Goal: Task Accomplishment & Management: Manage account settings

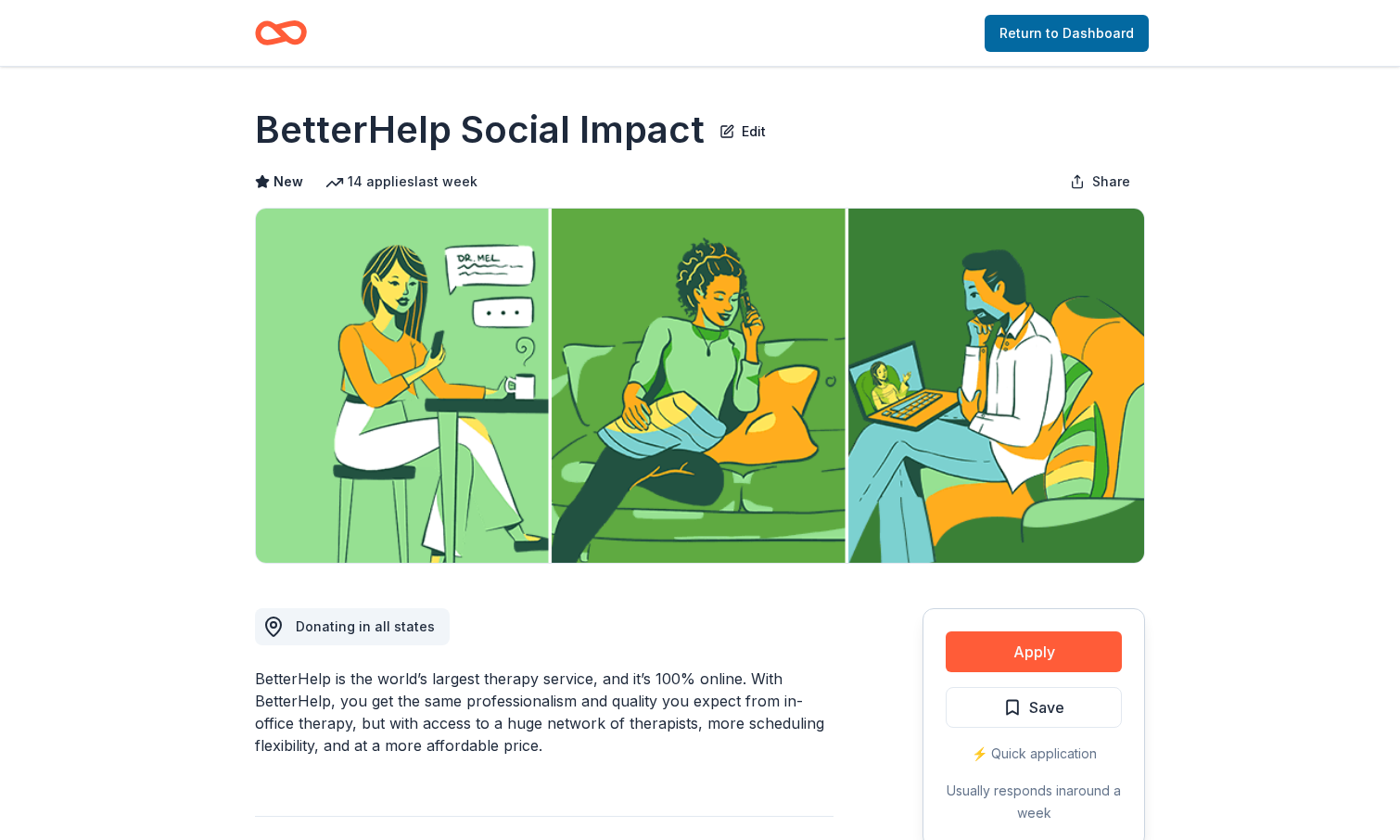
scroll to position [6, 0]
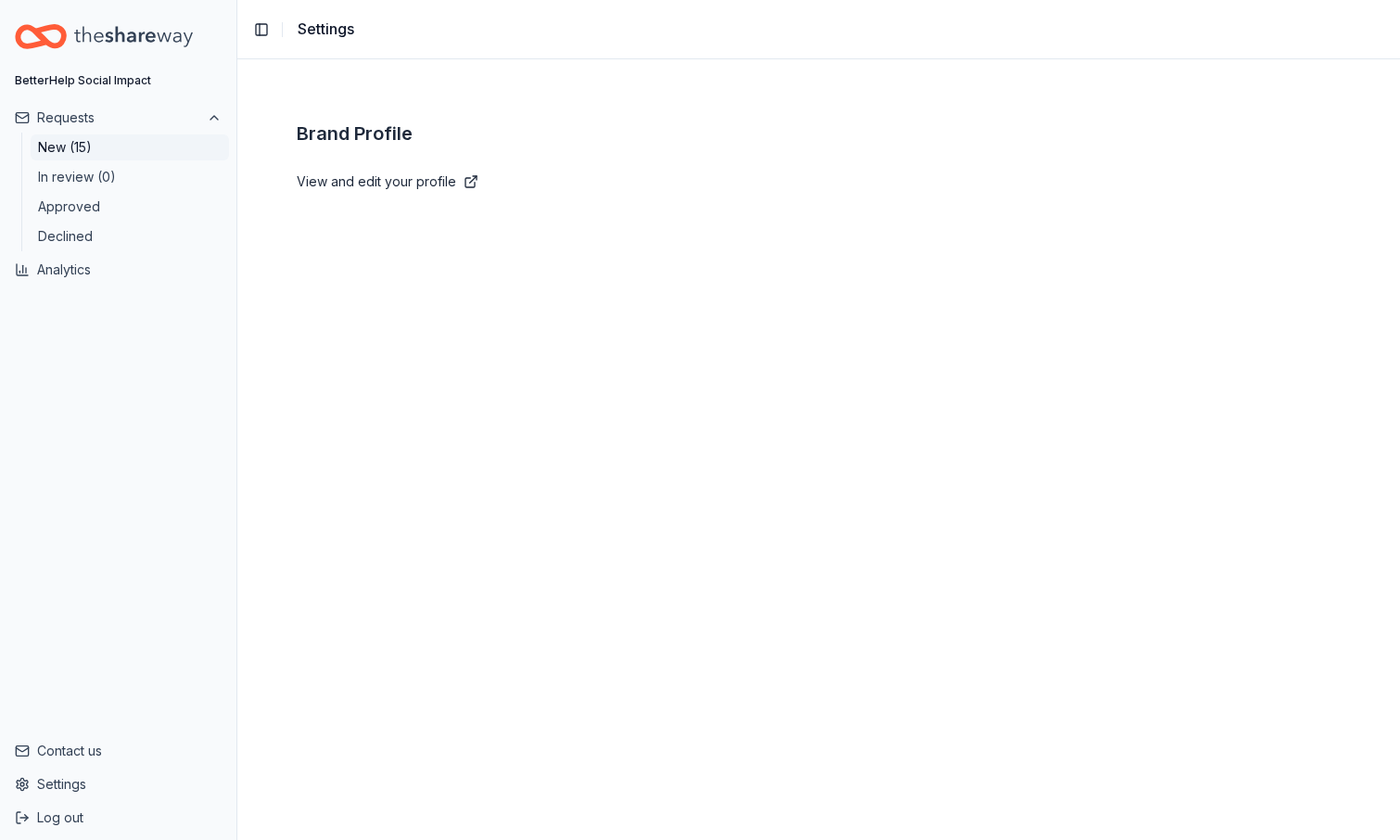
click at [92, 141] on button "New (15)" at bounding box center [129, 147] width 198 height 26
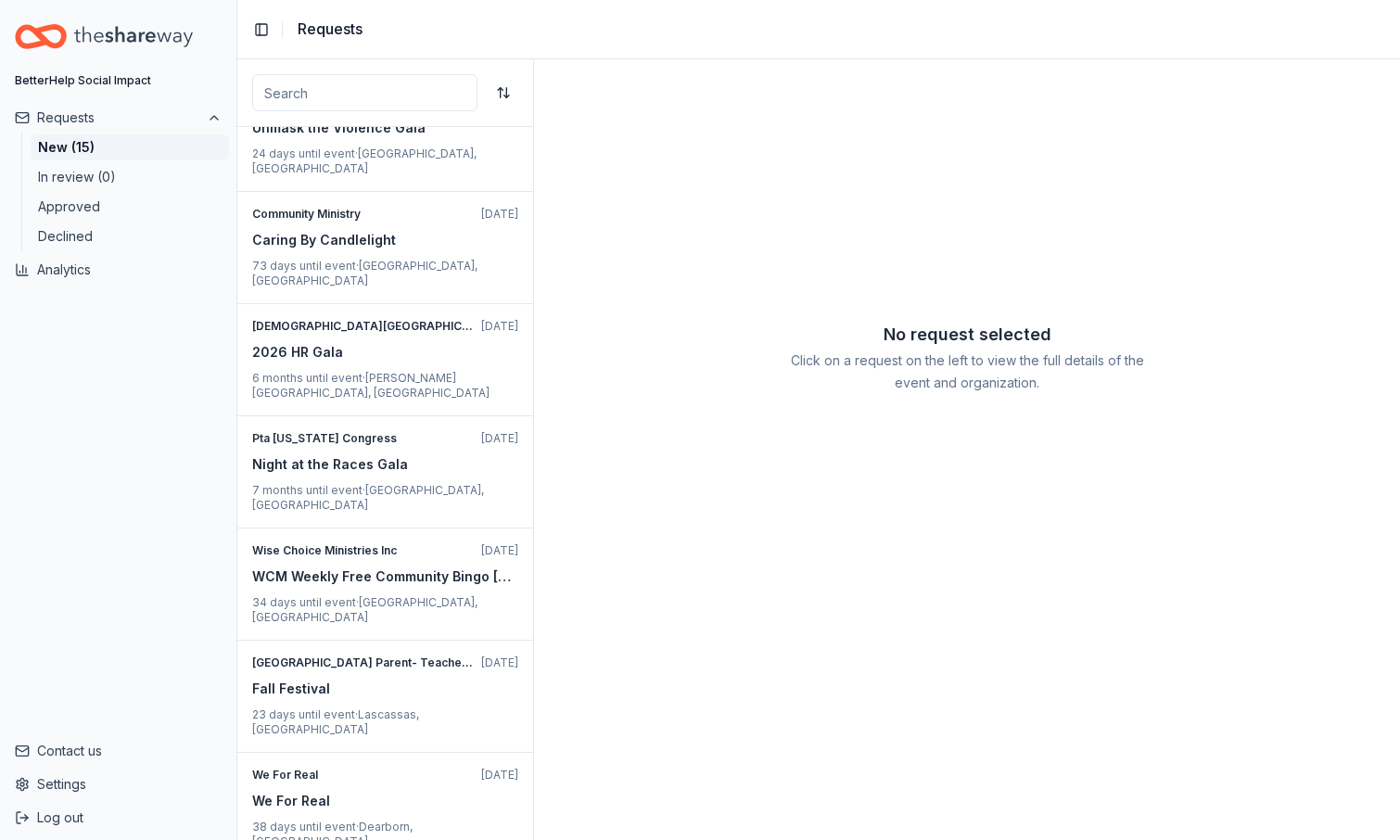
scroll to position [747, 0]
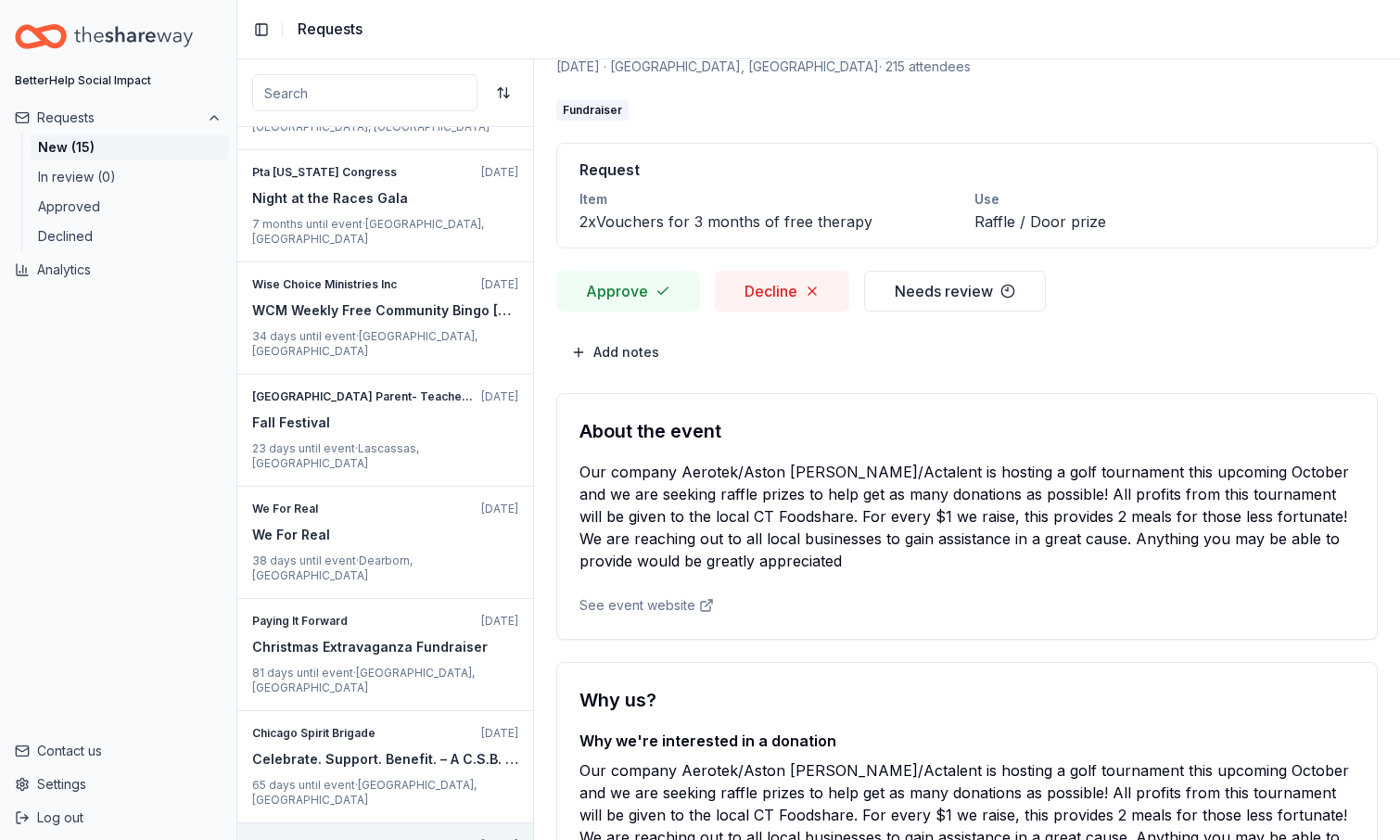
scroll to position [29, 0]
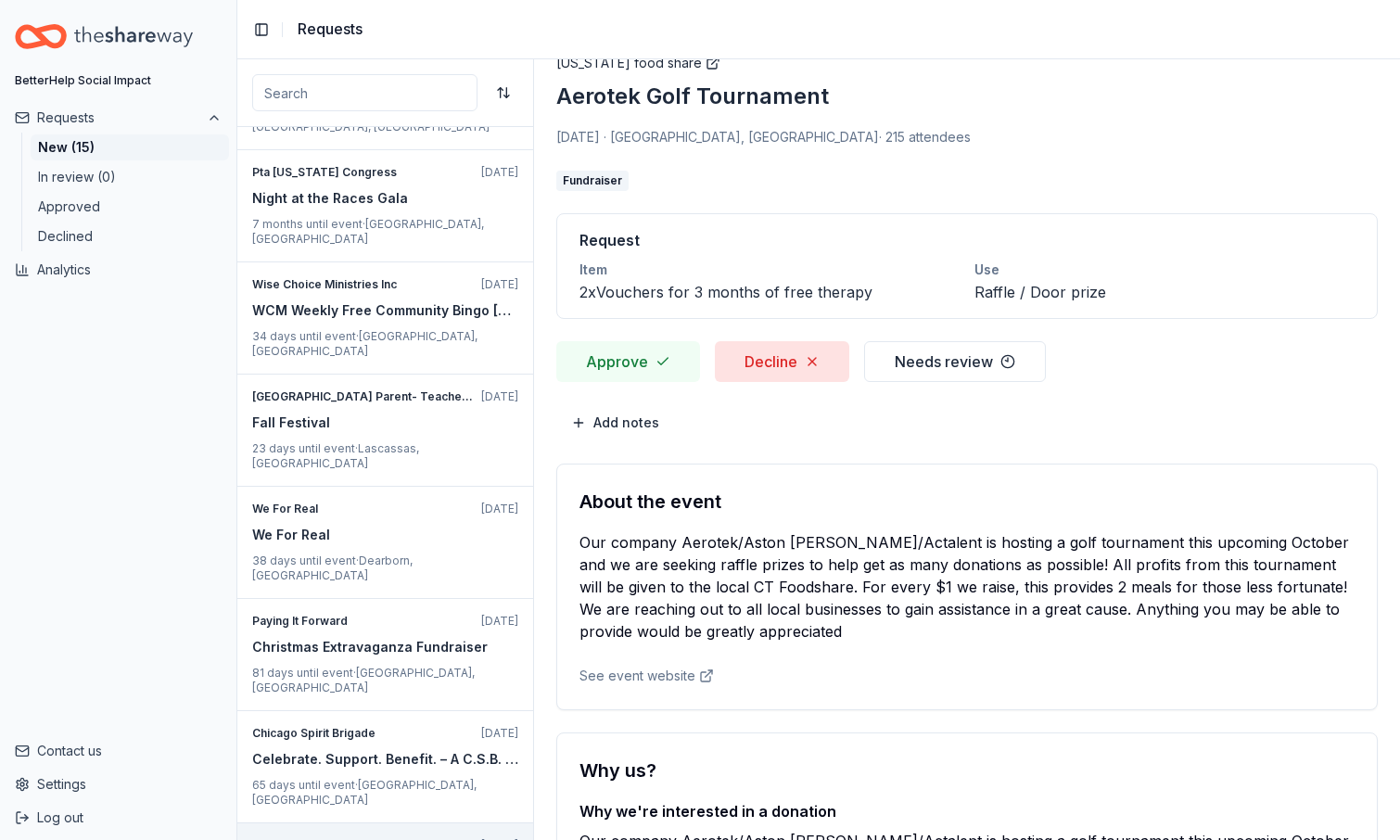
click at [783, 360] on button "Decline" at bounding box center [782, 362] width 135 height 41
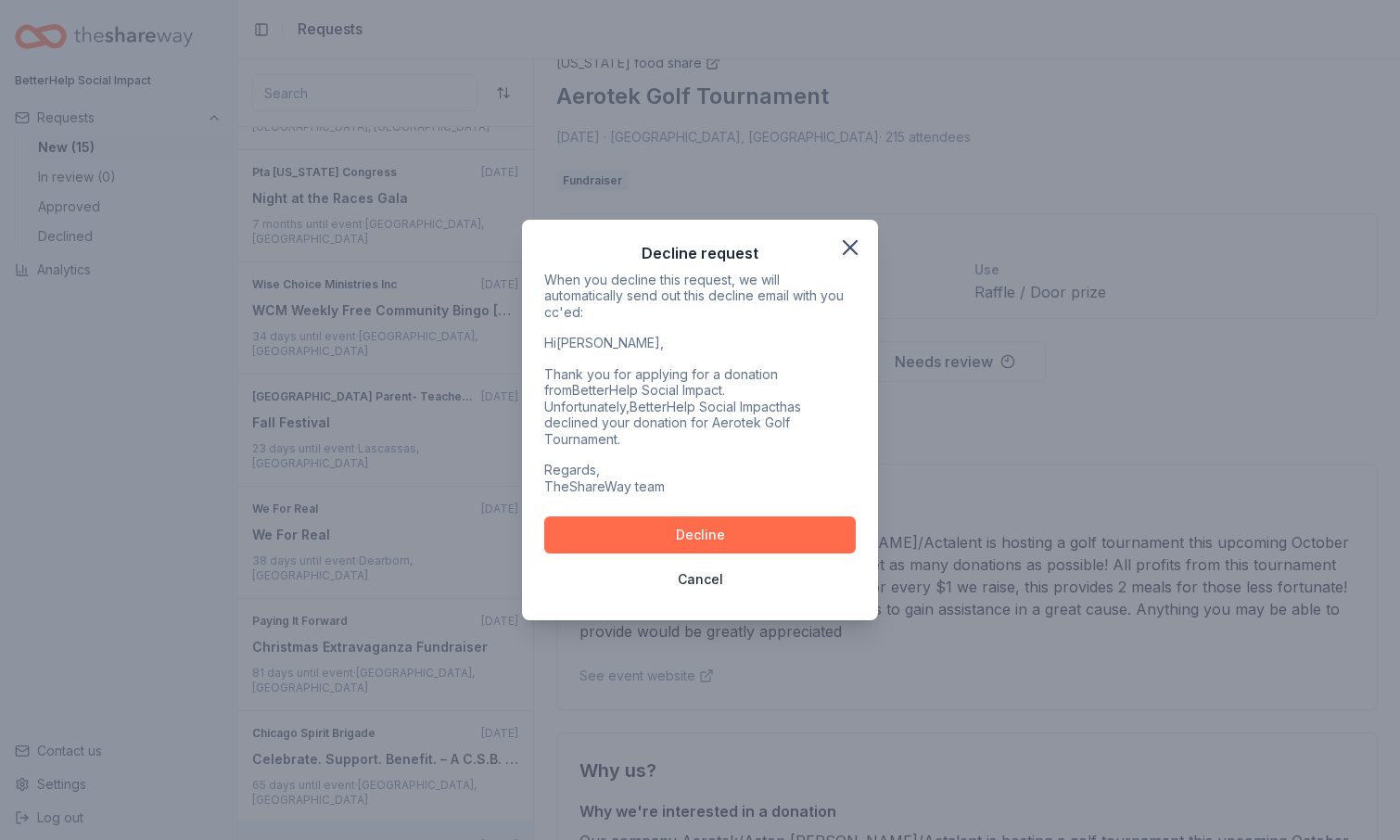
click at [732, 536] on button "Decline" at bounding box center [700, 536] width 311 height 37
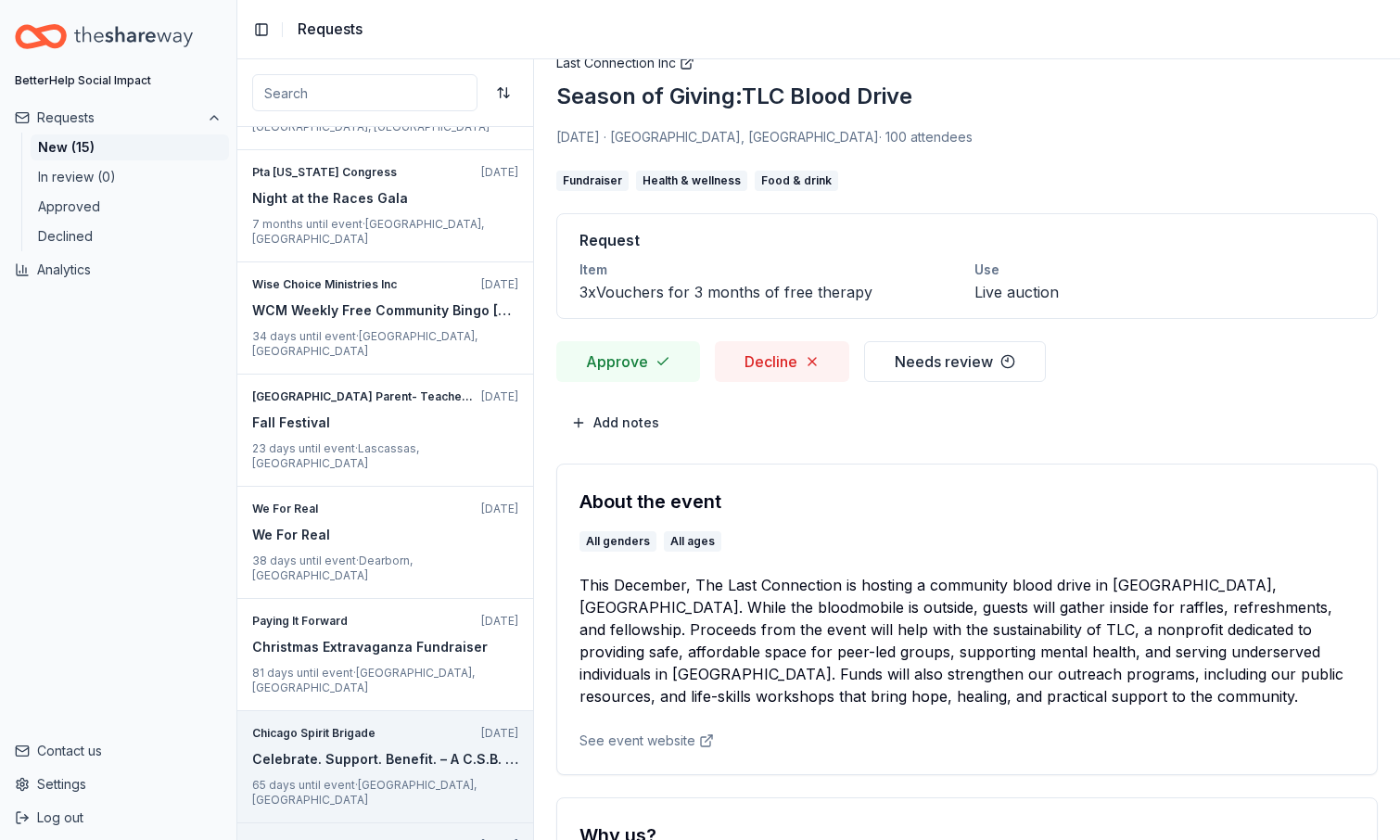
scroll to position [650, 0]
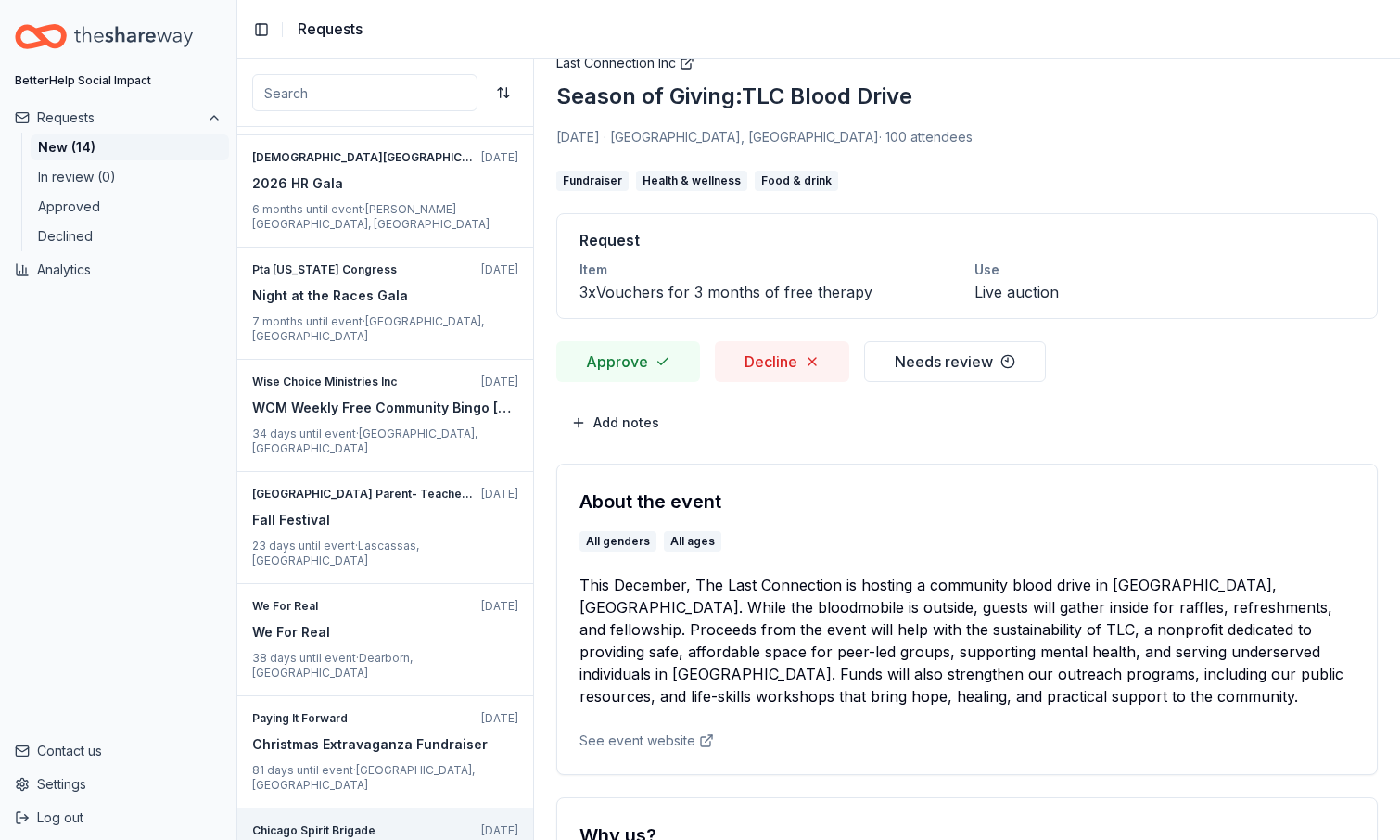
click at [405, 839] on div "Celebrate. Support. Benefit. – A C.S.B. Give-to-Win Event" at bounding box center [385, 857] width 266 height 22
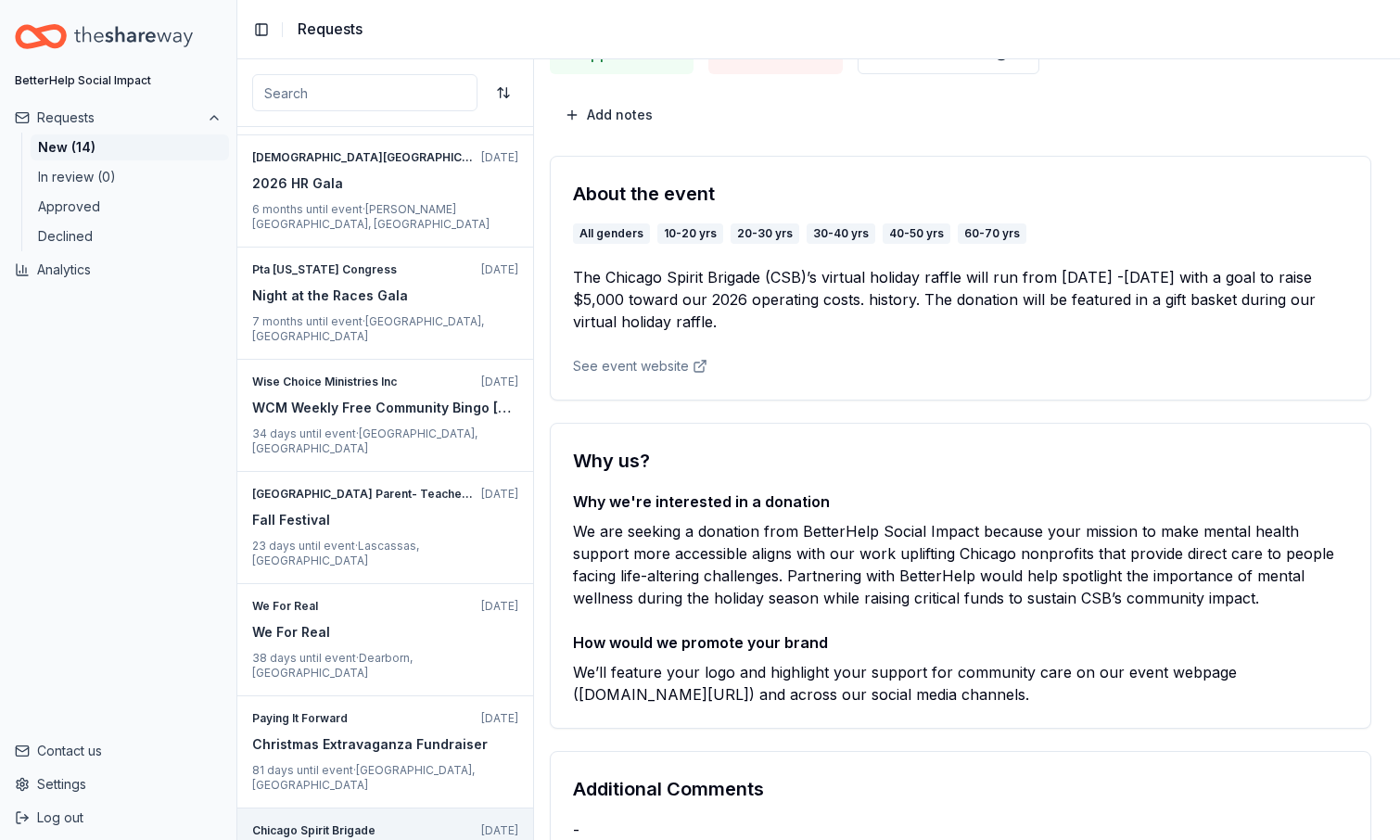
scroll to position [346, 7]
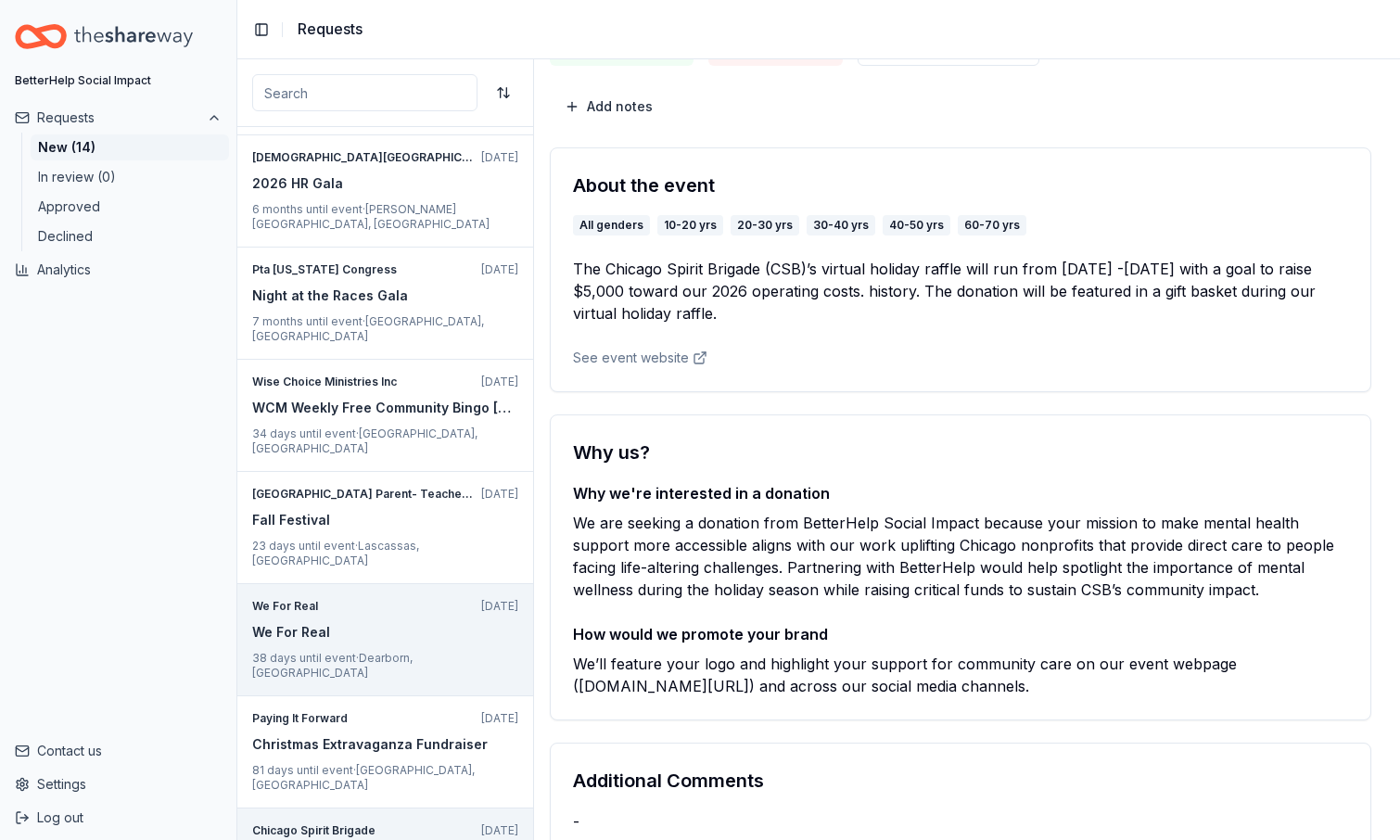
click at [385, 621] on div "We For Real" at bounding box center [385, 632] width 266 height 22
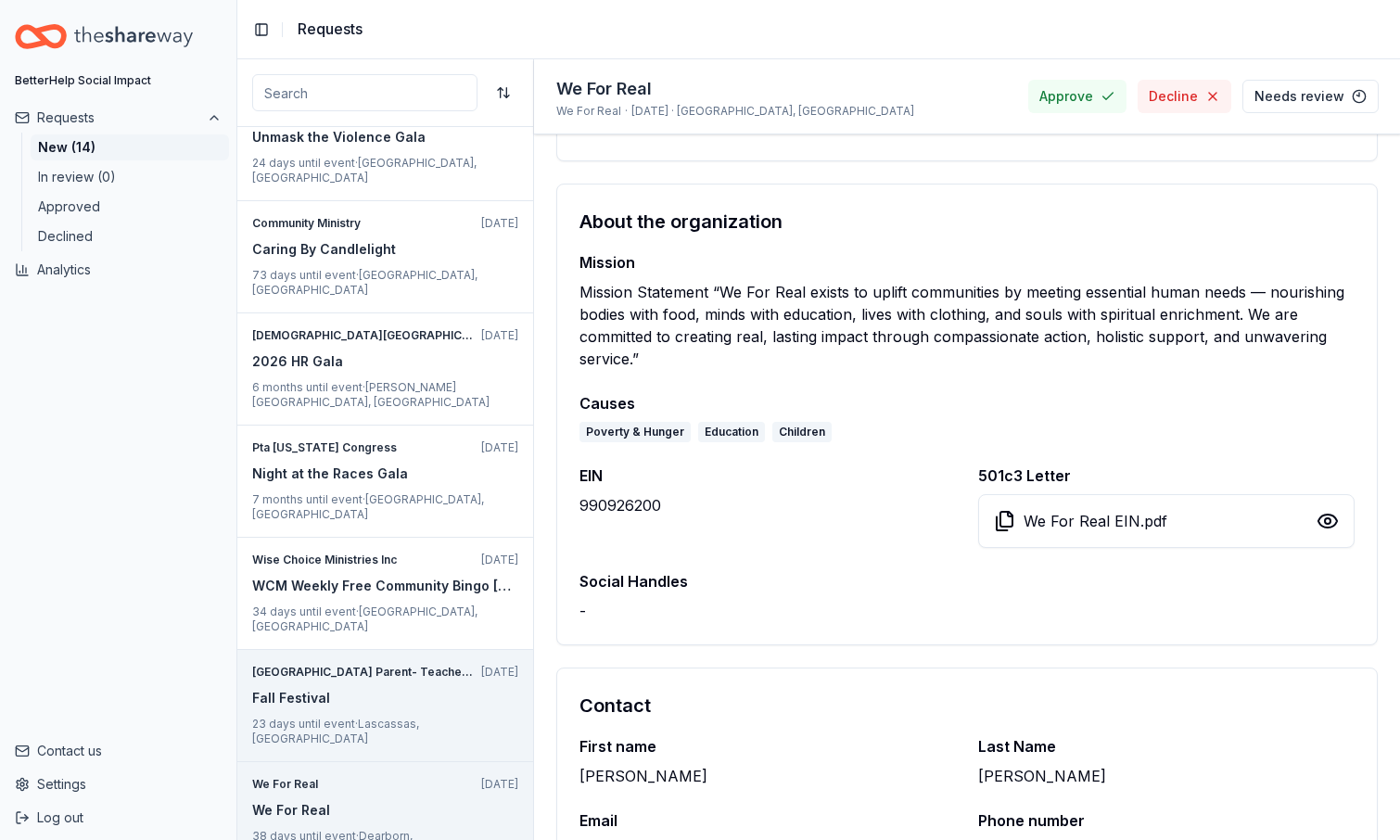
scroll to position [470, 0]
